Goal: Information Seeking & Learning: Find specific page/section

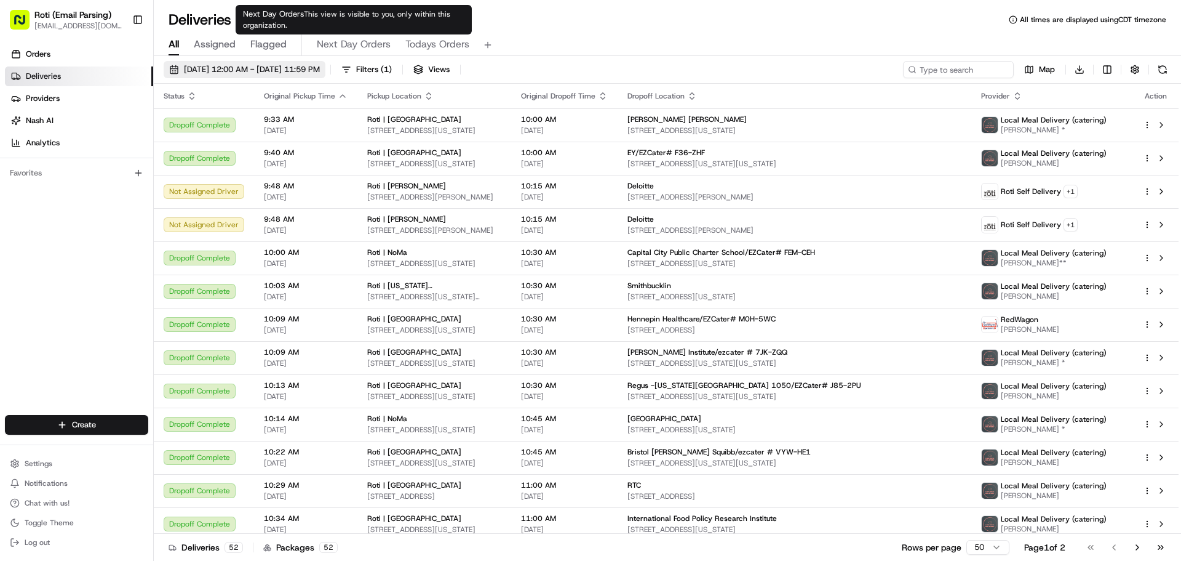
drag, startPoint x: 322, startPoint y: 58, endPoint x: 321, endPoint y: 65, distance: 6.8
click at [321, 62] on div "[DATE] 12:00 AM - [DATE] 11:59 PM Filters ( 1 ) Views Map Download Status Origi…" at bounding box center [668, 309] width 1028 height 507
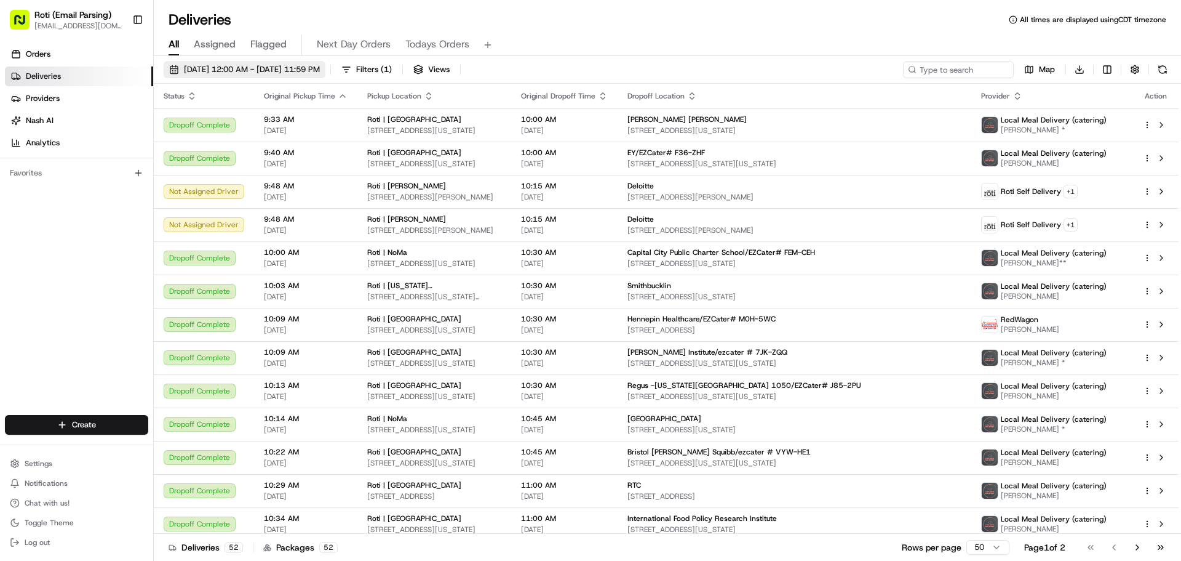
drag, startPoint x: 321, startPoint y: 65, endPoint x: 330, endPoint y: 75, distance: 13.1
click at [320, 66] on span "[DATE] 12:00 AM - [DATE] 11:59 PM" at bounding box center [252, 69] width 136 height 11
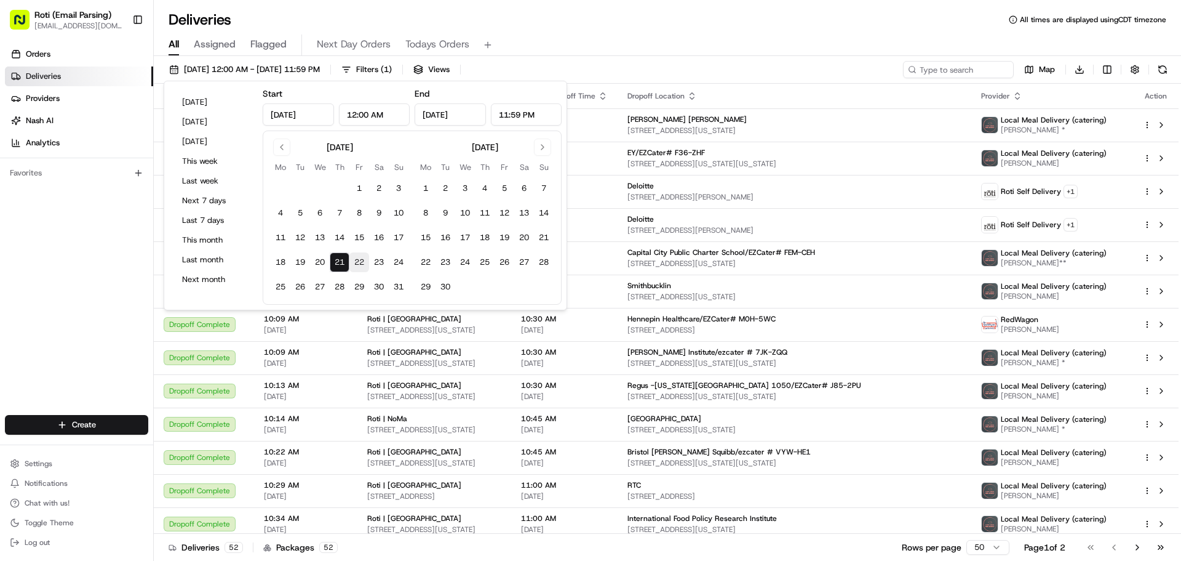
click at [362, 265] on button "22" at bounding box center [359, 262] width 20 height 20
type input "[DATE]"
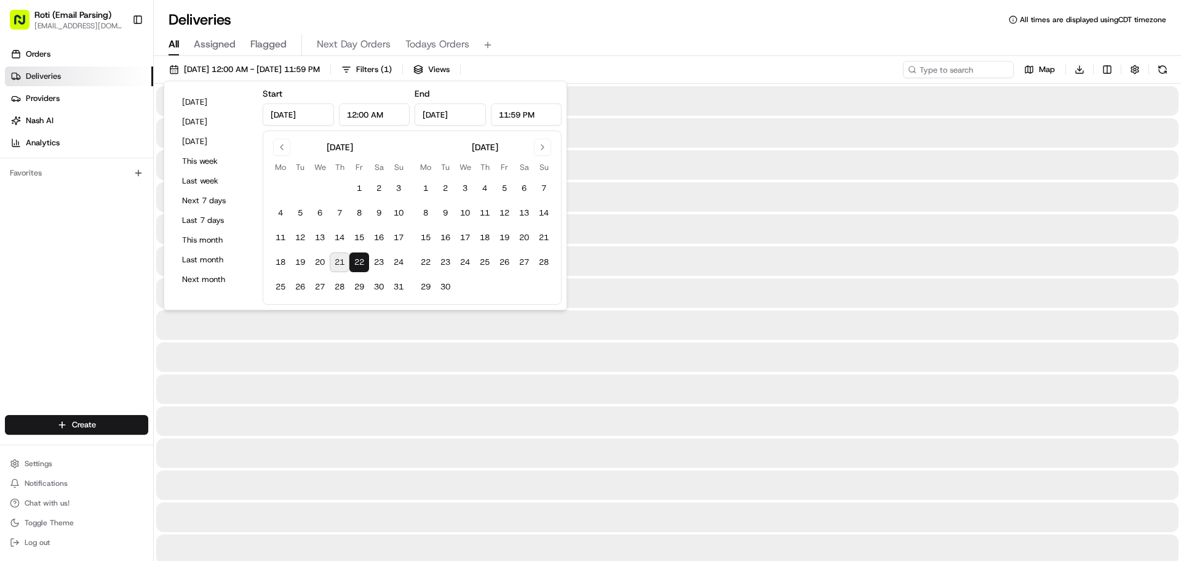
click at [362, 265] on button "22" at bounding box center [359, 262] width 20 height 20
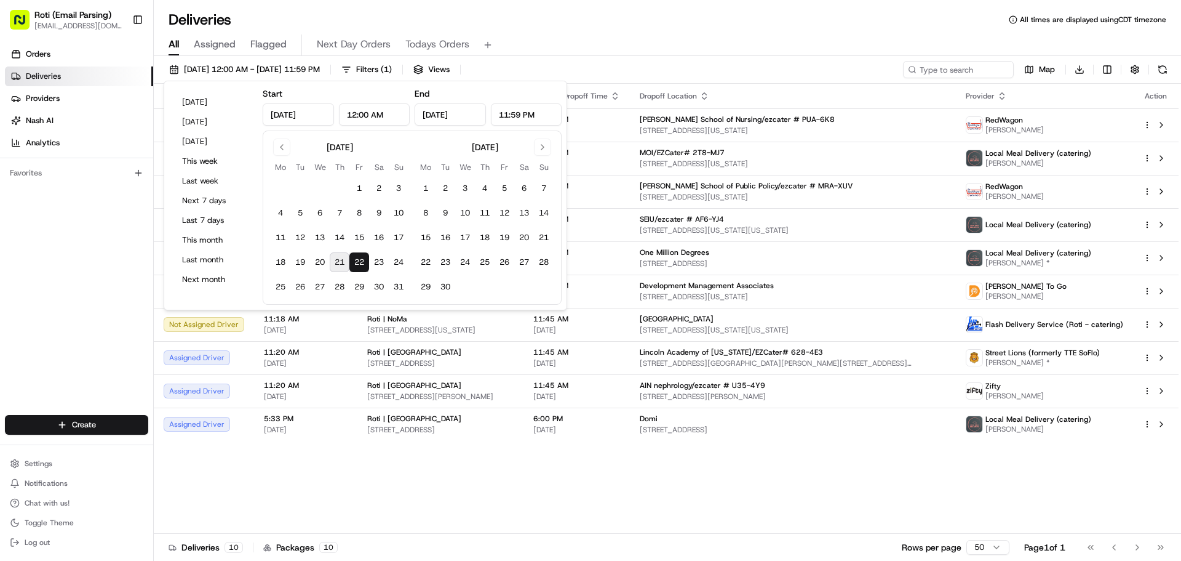
click at [570, 47] on div "All Assigned Flagged Next Day Orders Todays Orders" at bounding box center [668, 45] width 1028 height 22
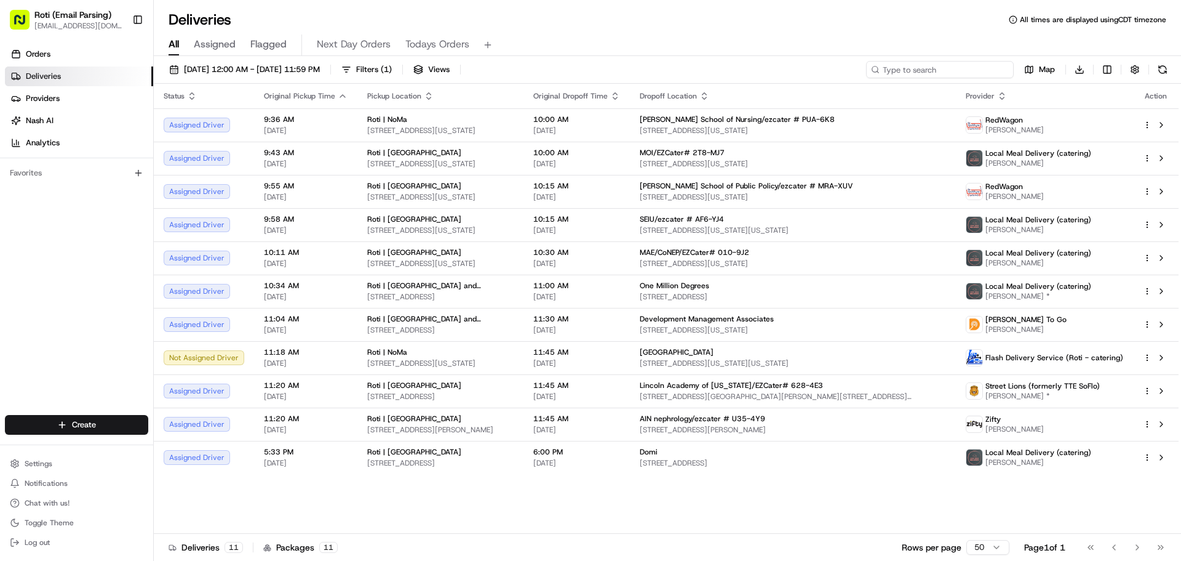
paste input "[GEOGRAPHIC_DATA]"
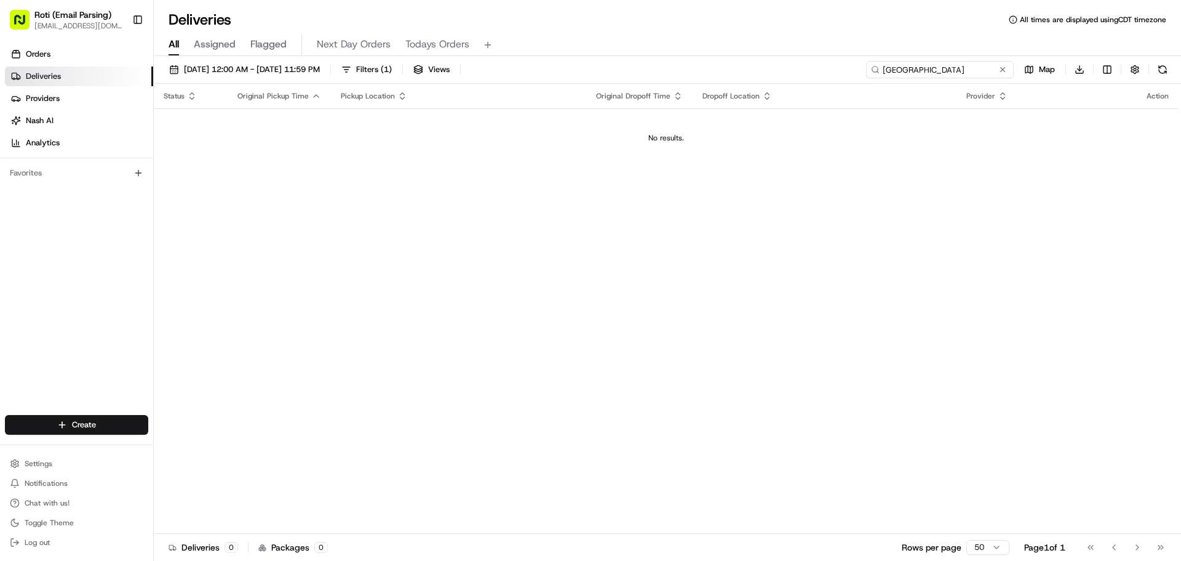
type input "[GEOGRAPHIC_DATA]"
click at [879, 65] on div "[DATE] 12:00 AM - [DATE] 11:59 PM Filters ( 1 ) Views [GEOGRAPHIC_DATA] Map Dow…" at bounding box center [668, 72] width 1028 height 23
click at [1014, 71] on div "Chicago Botanic Garden Map Download" at bounding box center [1037, 69] width 268 height 17
click at [1007, 71] on button at bounding box center [1003, 69] width 12 height 12
